Goal: Obtain resource: Obtain resource

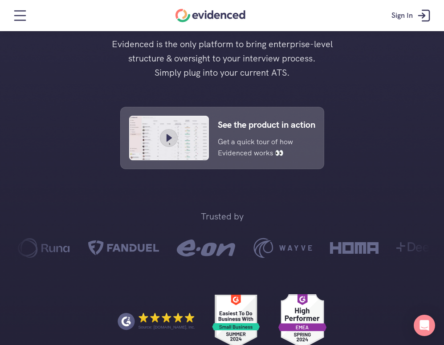
scroll to position [339, 0]
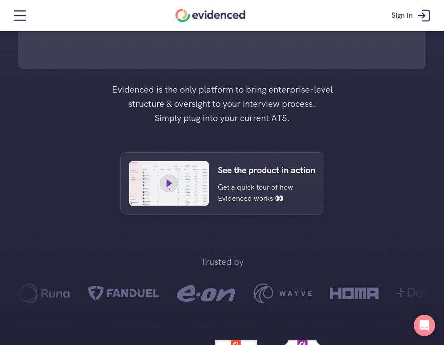
click at [251, 190] on p "Get a quick tour of how Evidenced works 👀" at bounding box center [260, 193] width 84 height 23
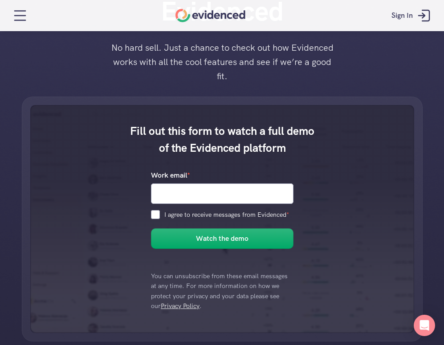
scroll to position [119, 0]
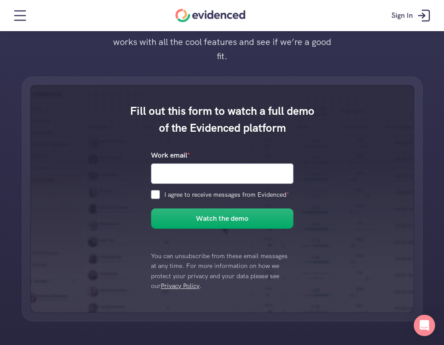
click at [276, 227] on button "Watch the demo" at bounding box center [222, 219] width 143 height 20
click at [295, 258] on div "Fill out this form to watch a full demo of the Evidenced platform Work email * …" at bounding box center [222, 199] width 384 height 228
click at [239, 180] on input "Work email *" at bounding box center [222, 174] width 143 height 20
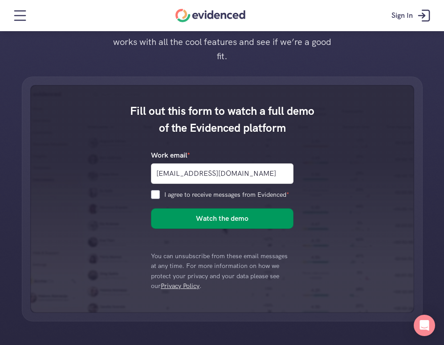
type input "[EMAIL_ADDRESS][DOMAIN_NAME]"
click at [229, 221] on h6 "Watch the demo" at bounding box center [222, 219] width 53 height 12
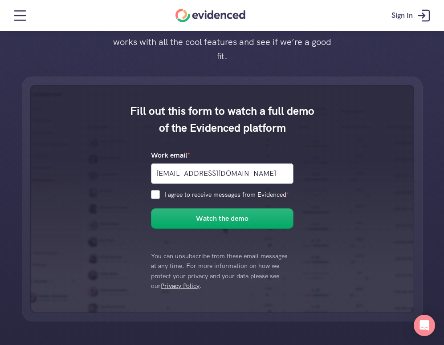
click at [202, 200] on form "Work email * [EMAIL_ADDRESS][DOMAIN_NAME] I agree to receive messages from Evid…" at bounding box center [222, 221] width 143 height 142
click at [207, 193] on p "I agree to receive messages from Evidenced *" at bounding box center [228, 195] width 129 height 10
click at [160, 193] on input "I agree to receive messages from Evidenced *" at bounding box center [155, 194] width 9 height 9
checkbox input "true"
click at [192, 225] on button "Watch the demo" at bounding box center [222, 219] width 143 height 20
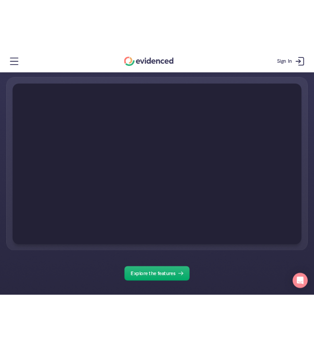
scroll to position [91, 0]
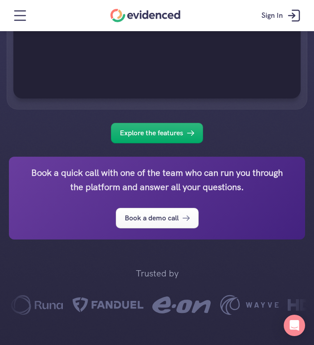
click at [52, 168] on strong "Book a quick call with one of the team who can run you through the platform and…" at bounding box center [158, 180] width 254 height 26
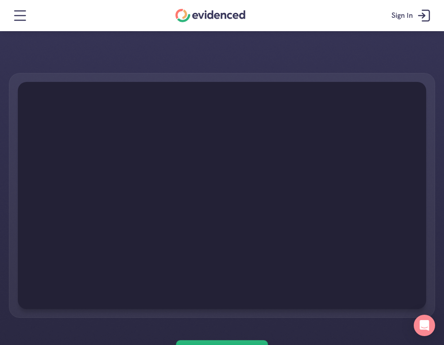
scroll to position [60, 0]
